Goal: Task Accomplishment & Management: Manage account settings

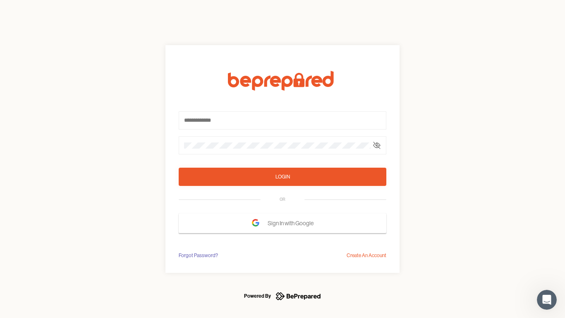
click at [283, 159] on form "Login OR Sign In with Google" at bounding box center [283, 152] width 208 height 162
click at [377, 145] on icon at bounding box center [377, 145] width 7 height 7
click at [283, 177] on div "Login" at bounding box center [283, 177] width 14 height 8
click at [283, 223] on span "Sign In with Google" at bounding box center [293, 223] width 50 height 15
click at [198, 255] on div "Forgot Password?" at bounding box center [198, 255] width 39 height 8
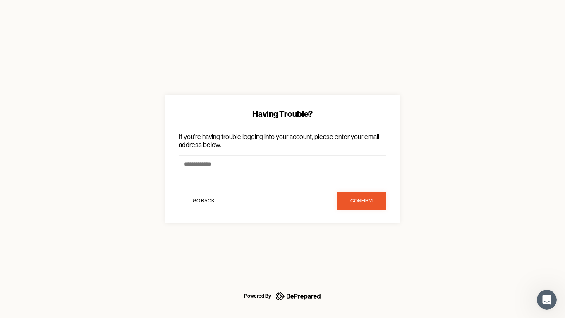
click at [367, 255] on div "Having Trouble? If you're having trouble logging into your account, please ente…" at bounding box center [282, 159] width 565 height 318
click at [547, 300] on icon "Open Intercom Messenger" at bounding box center [547, 300] width 14 height 14
